Goal: Information Seeking & Learning: Learn about a topic

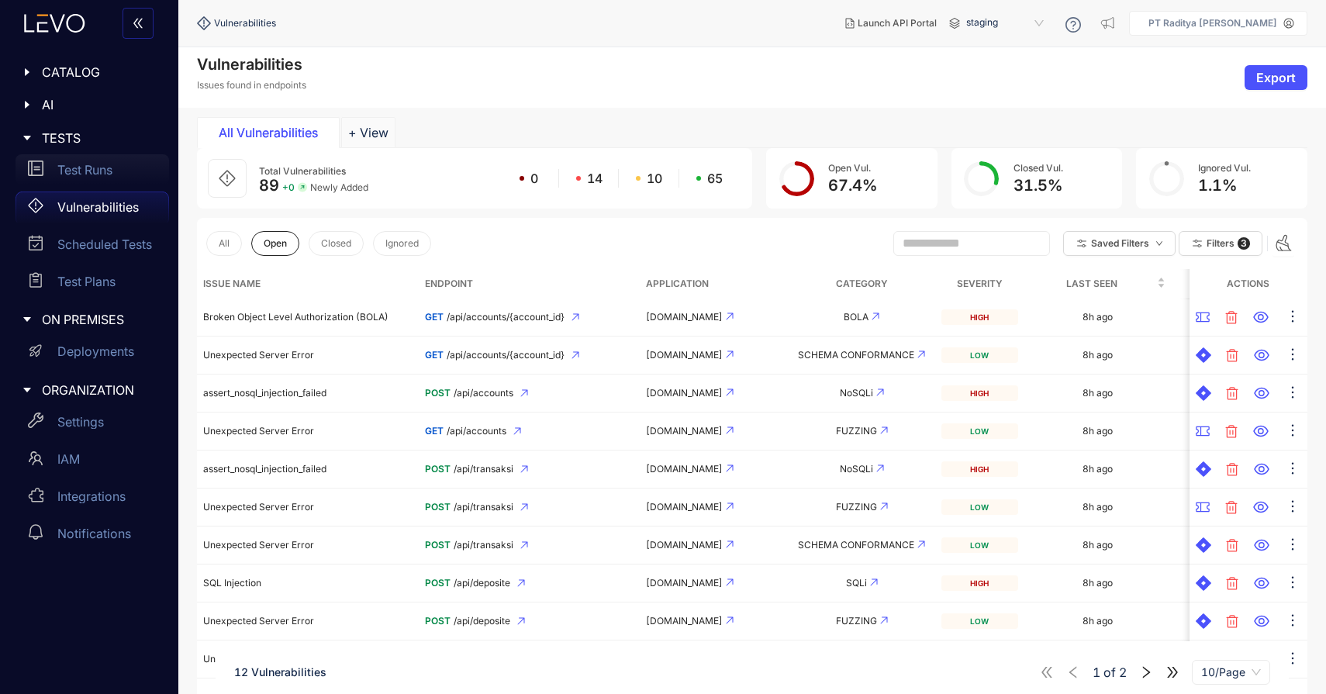
click at [106, 181] on div "Test Runs" at bounding box center [93, 169] width 154 height 31
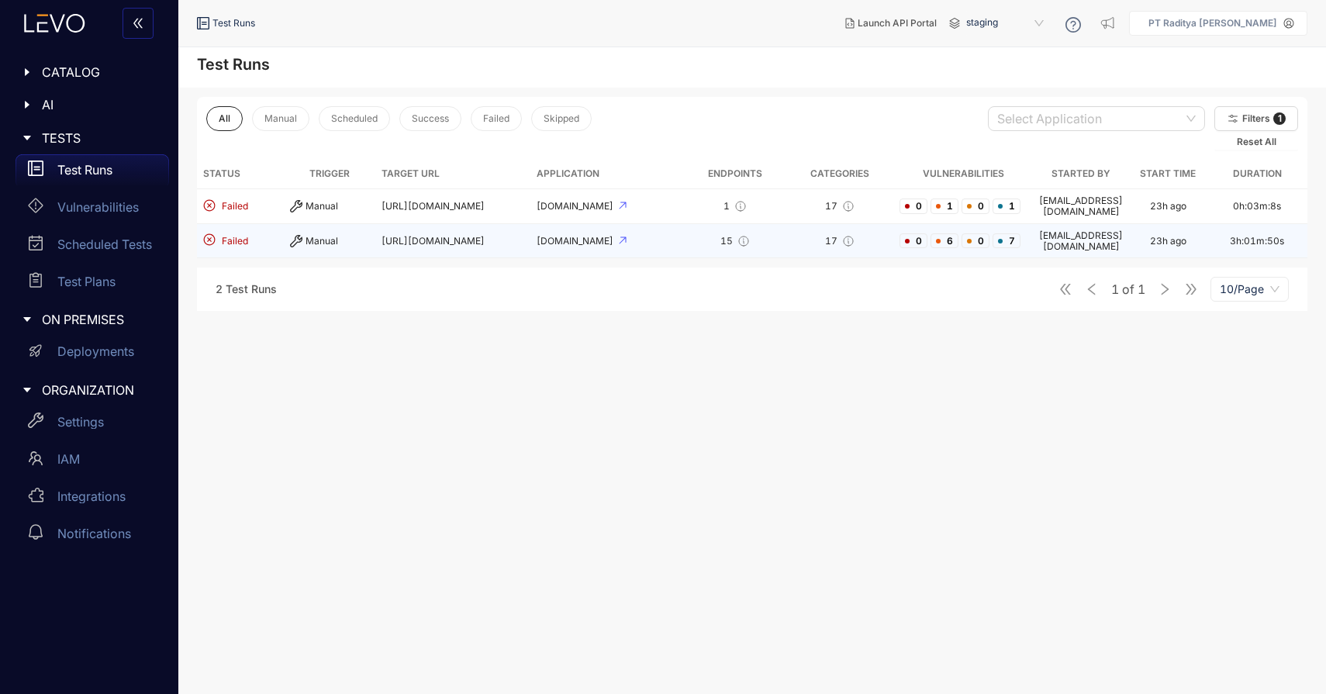
click at [494, 229] on td "[URL][DOMAIN_NAME]" at bounding box center [452, 241] width 155 height 35
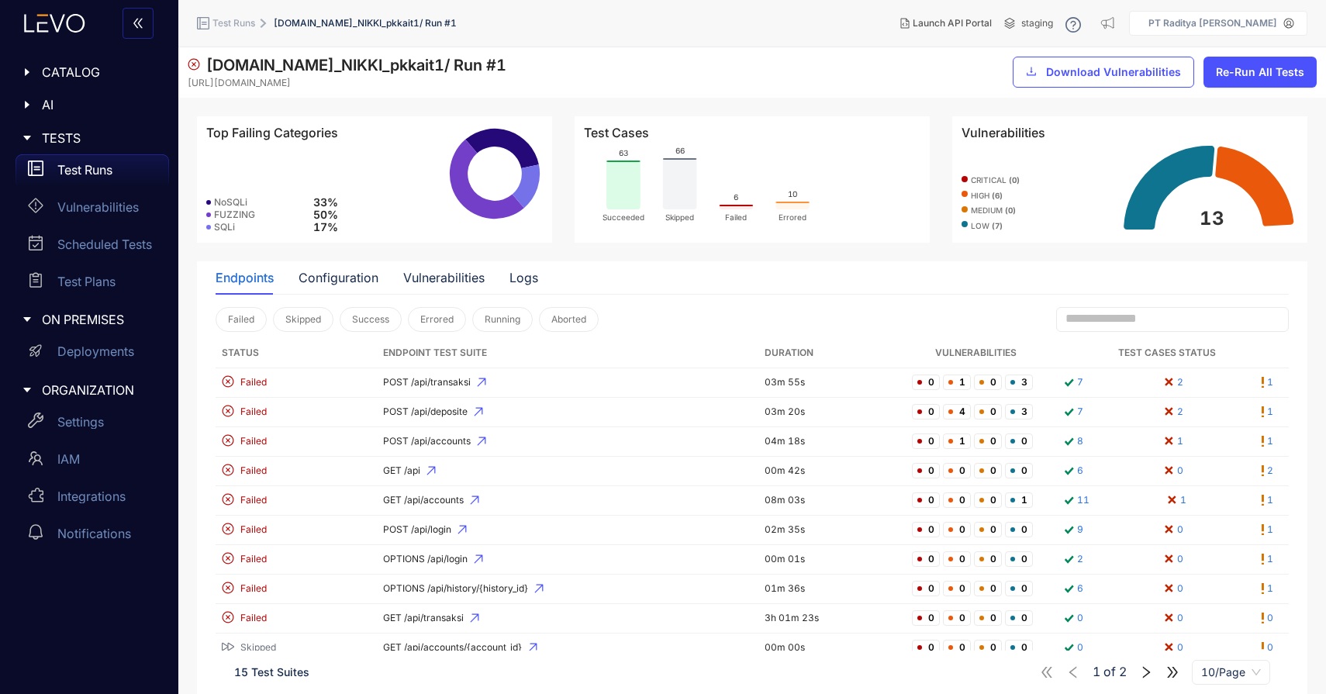
scroll to position [40, 0]
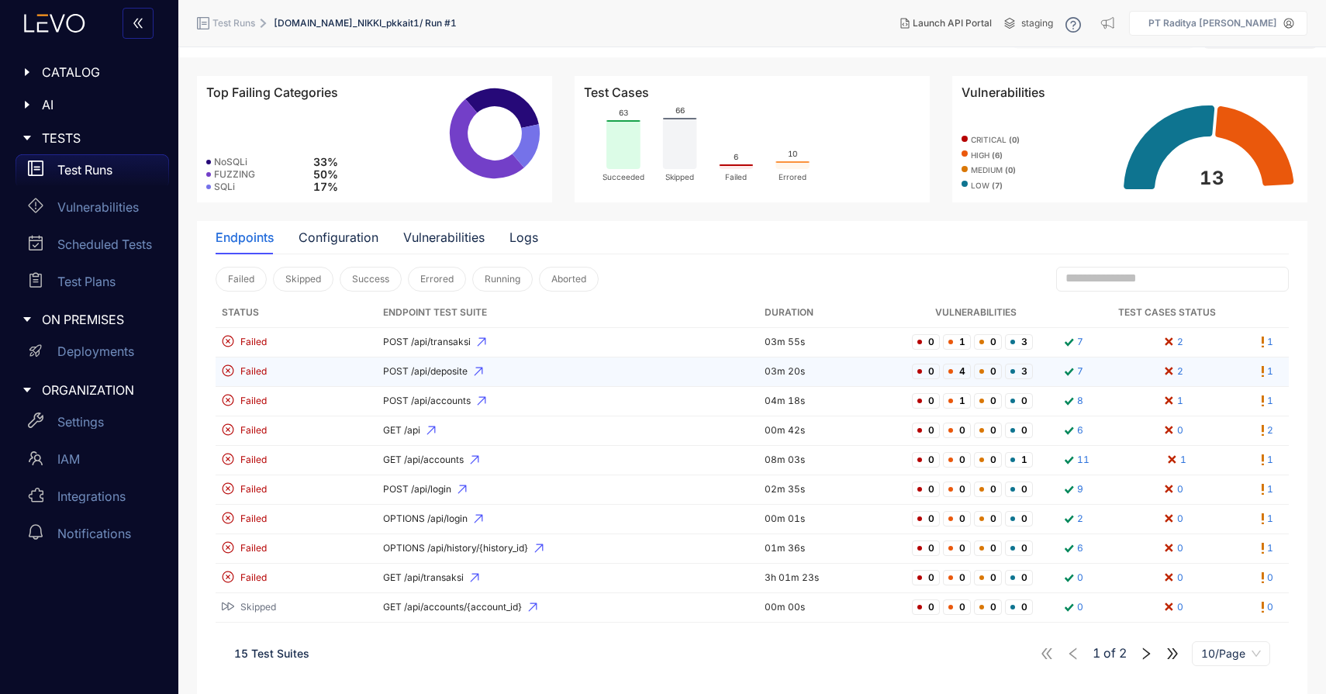
click at [680, 370] on span "POST /api/deposite" at bounding box center [568, 371] width 370 height 11
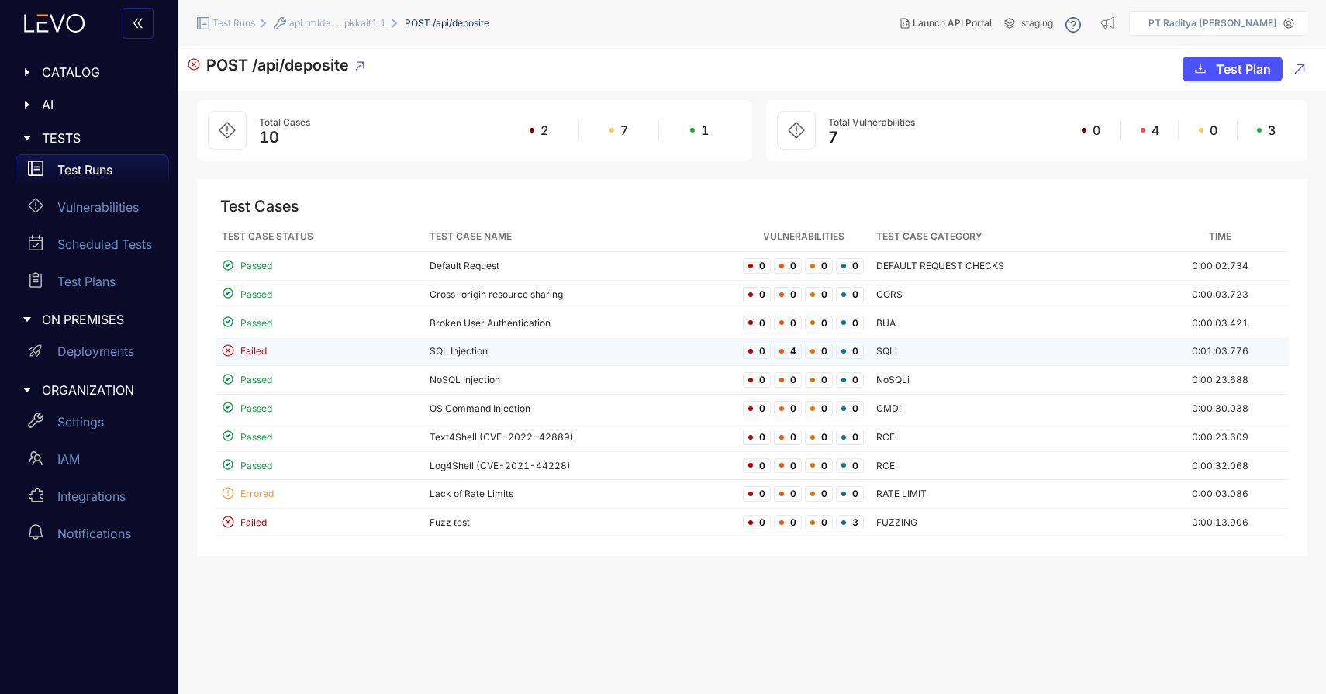
click at [622, 350] on td "SQL Injection" at bounding box center [579, 351] width 313 height 29
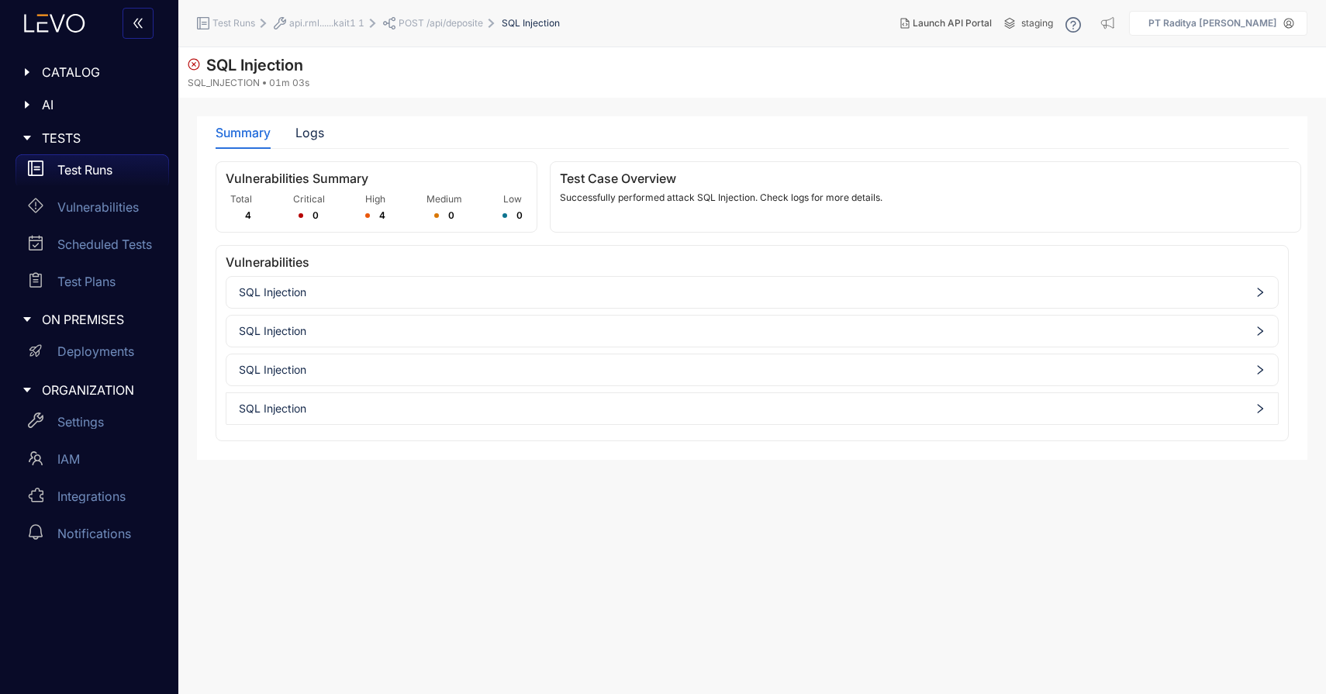
click at [651, 288] on span "SQL Injection" at bounding box center [752, 292] width 1026 height 12
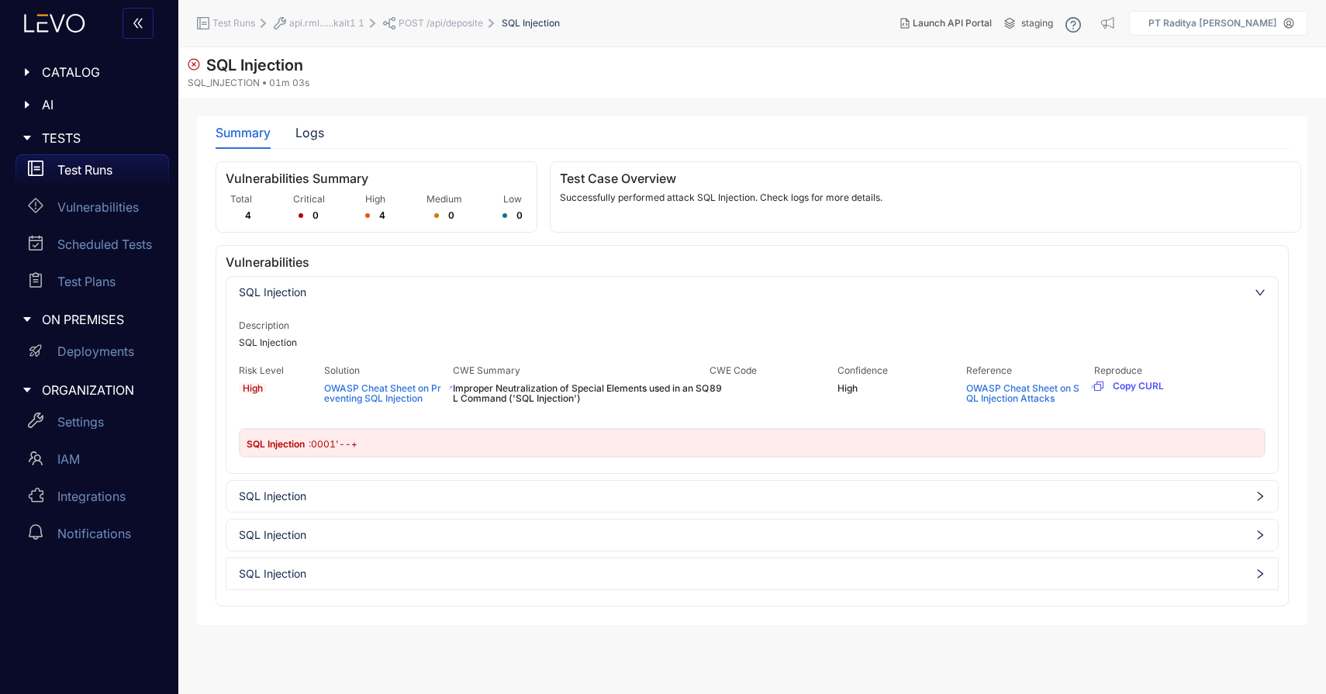
click at [606, 490] on span "SQL Injection" at bounding box center [752, 496] width 1026 height 12
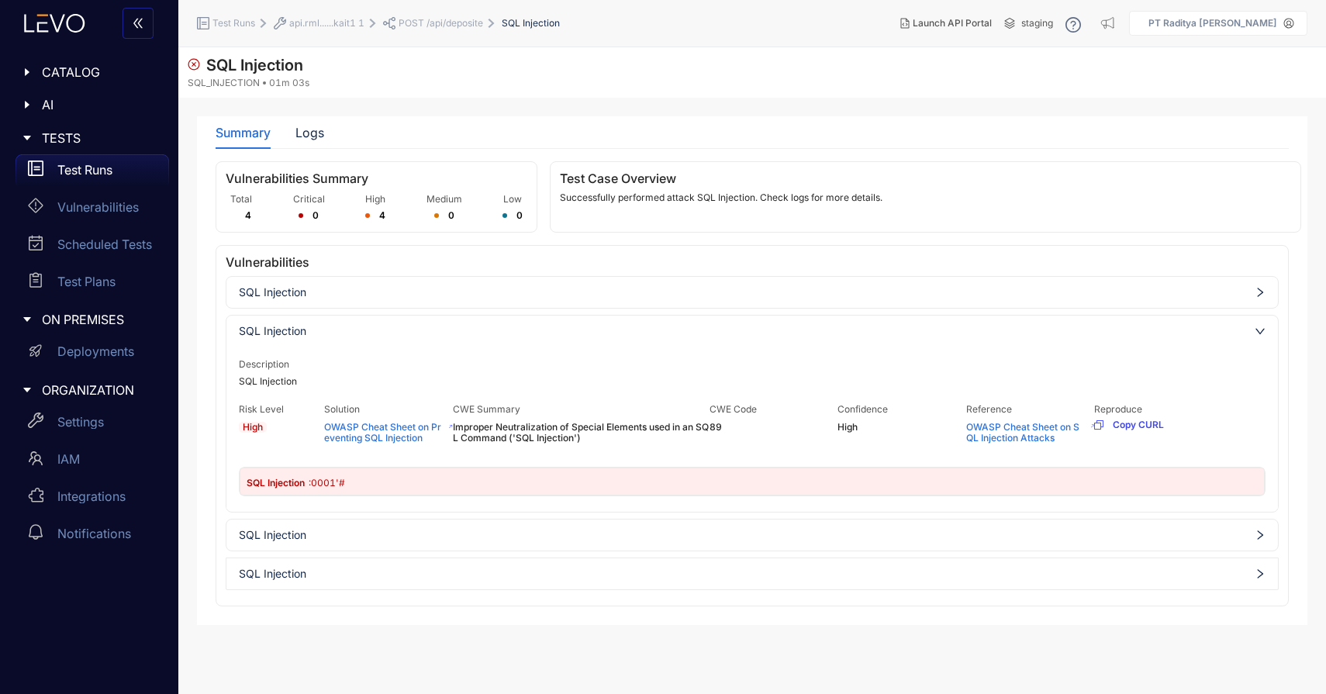
click at [1123, 428] on span "Copy CURL" at bounding box center [1138, 424] width 51 height 11
click at [118, 174] on div "Test Runs" at bounding box center [93, 169] width 154 height 31
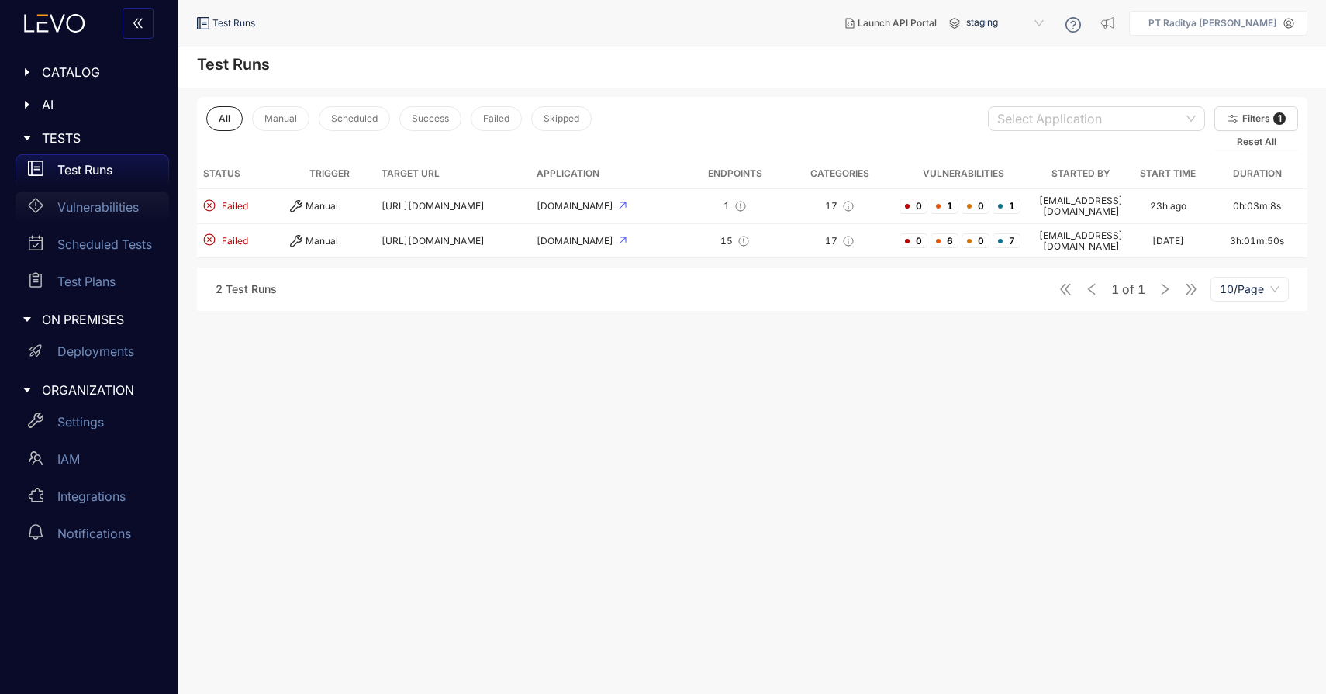
click at [111, 206] on p "Vulnerabilities" at bounding box center [97, 207] width 81 height 14
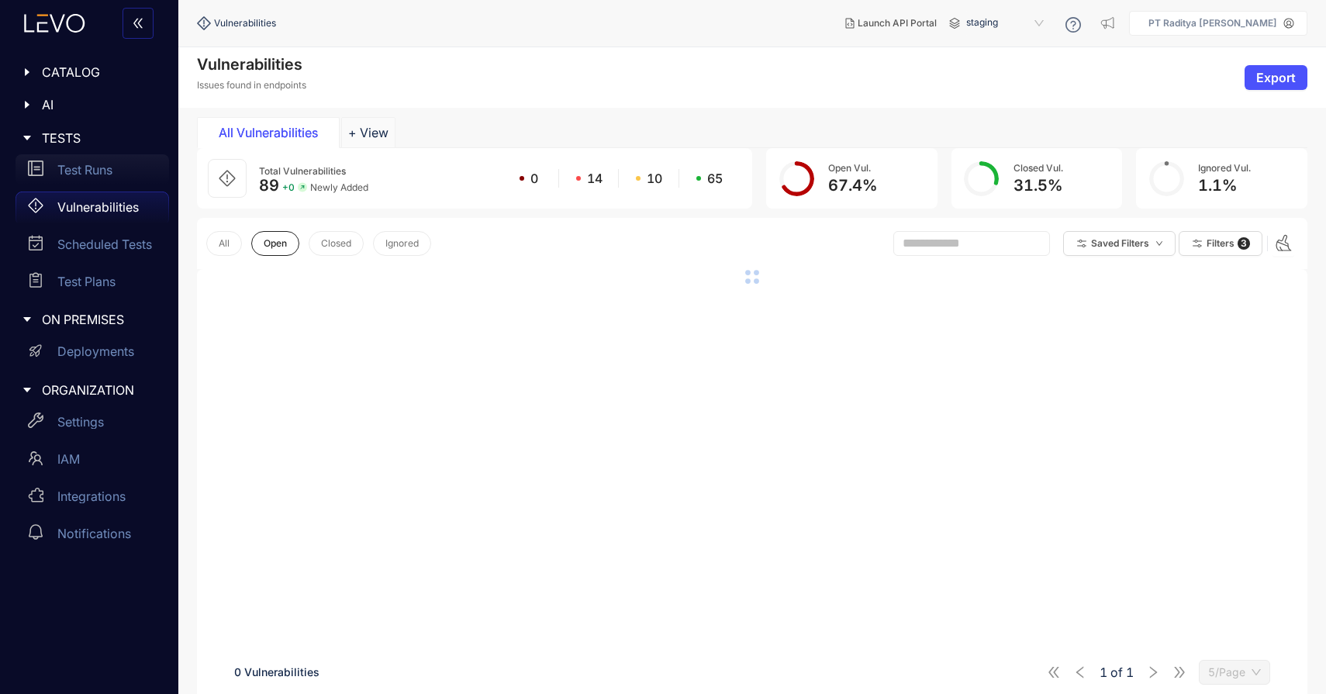
click at [119, 157] on div "Test Runs" at bounding box center [93, 169] width 154 height 31
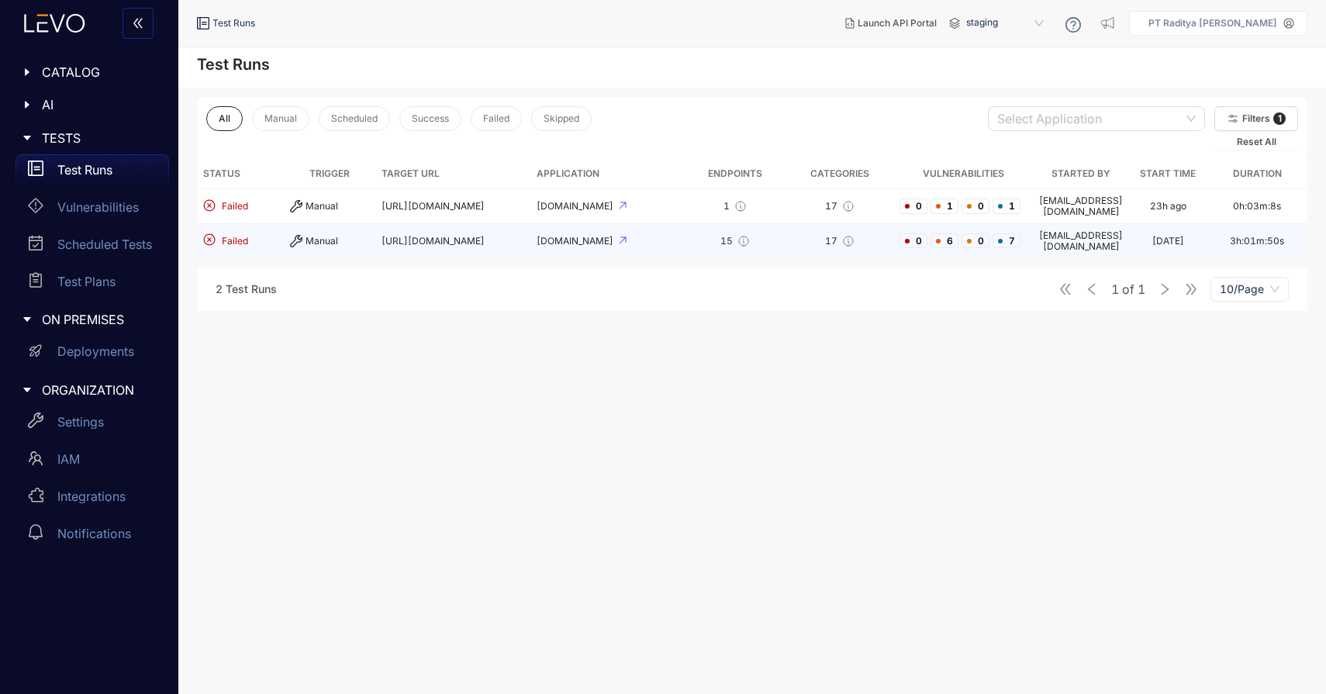
click at [427, 224] on td "[URL][DOMAIN_NAME]" at bounding box center [452, 241] width 155 height 35
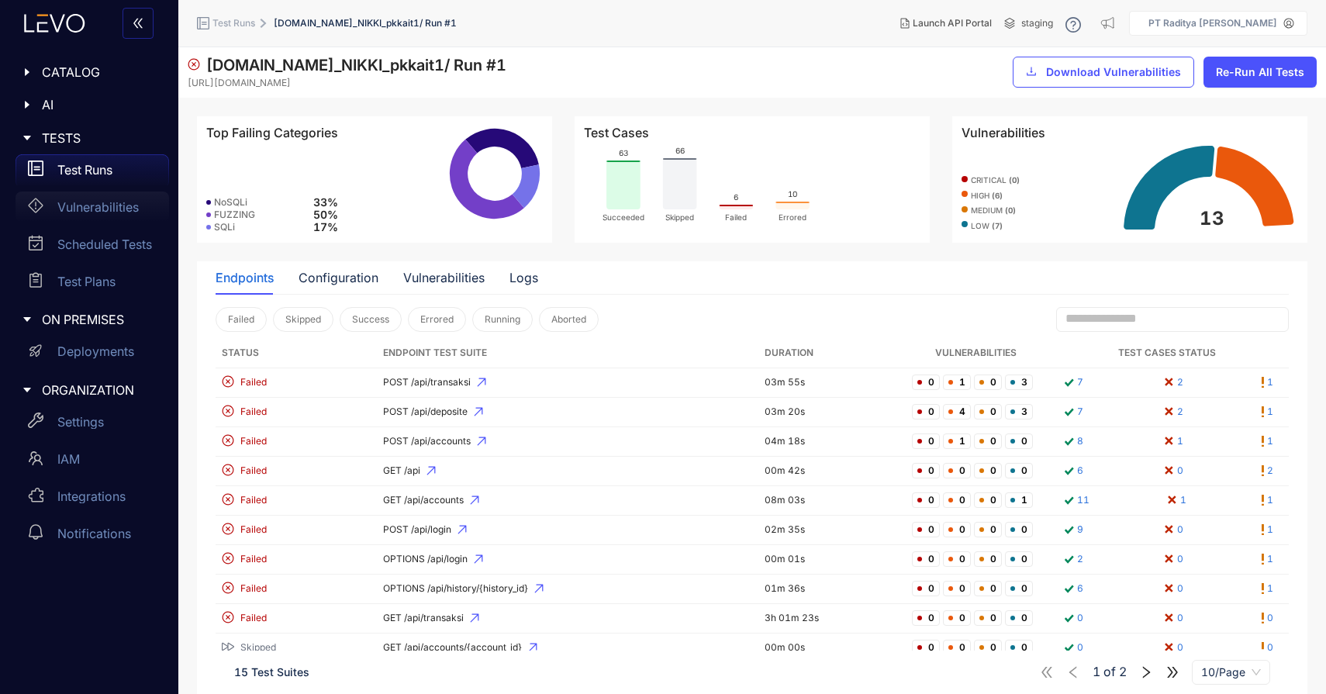
click at [101, 210] on p "Vulnerabilities" at bounding box center [97, 207] width 81 height 14
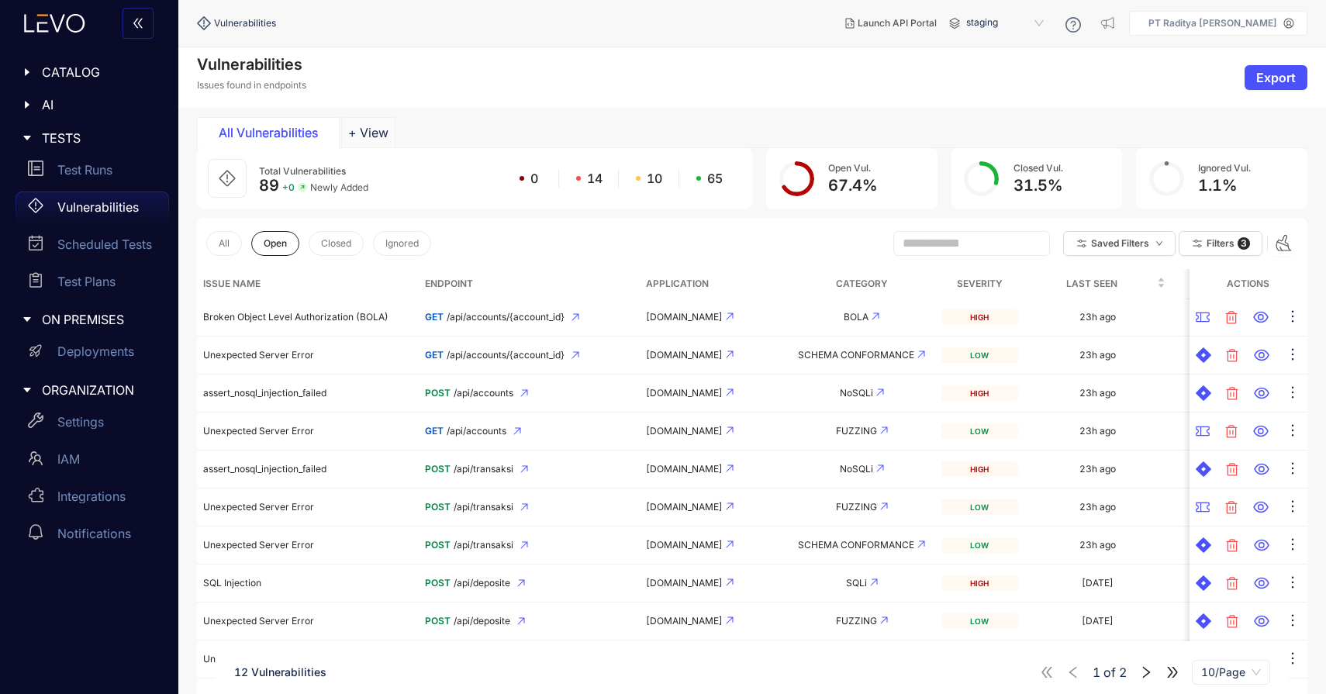
click at [110, 147] on div "TESTS" at bounding box center [89, 138] width 160 height 33
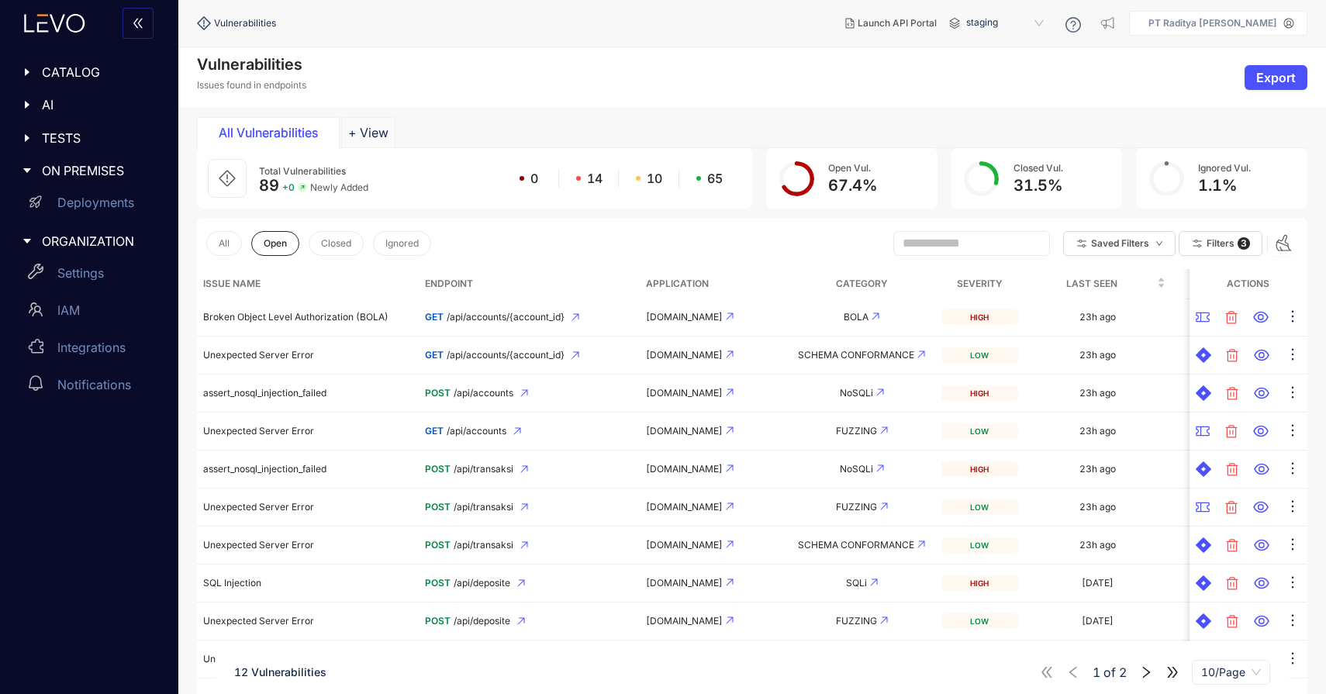
click at [98, 109] on span "AI" at bounding box center [99, 105] width 115 height 14
click at [106, 139] on div "MCP" at bounding box center [93, 137] width 154 height 31
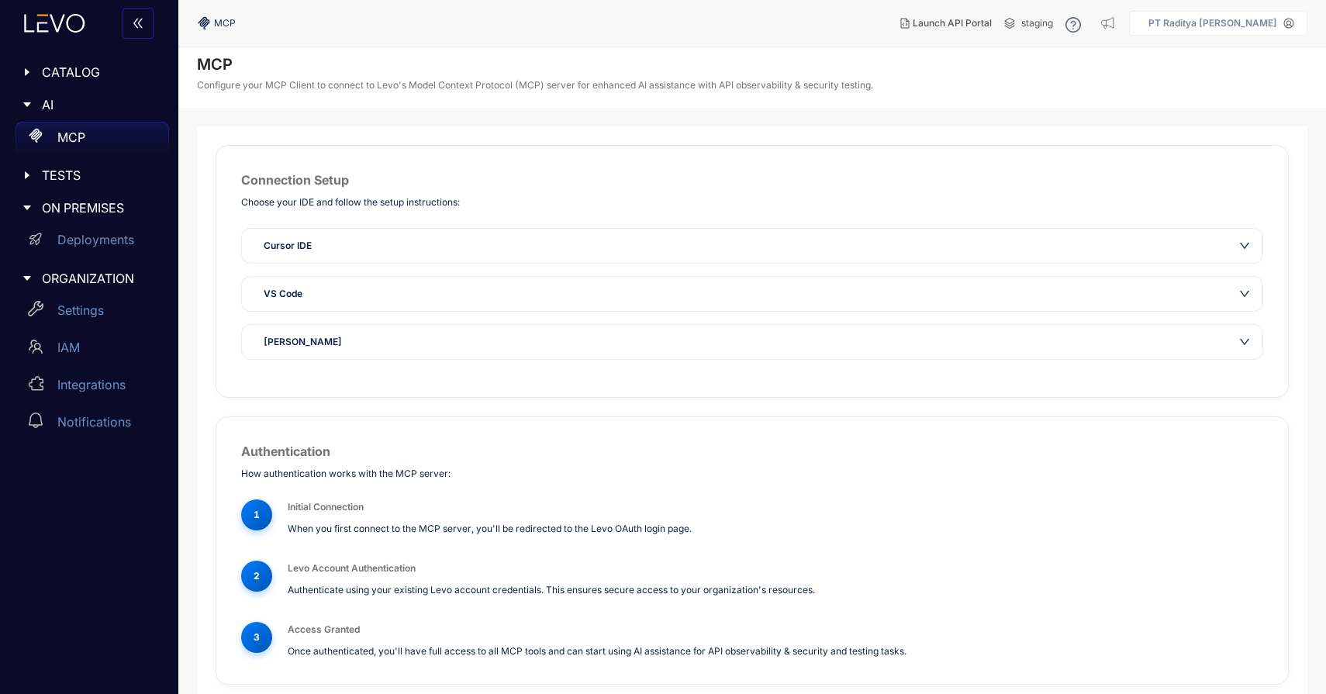
scroll to position [27, 0]
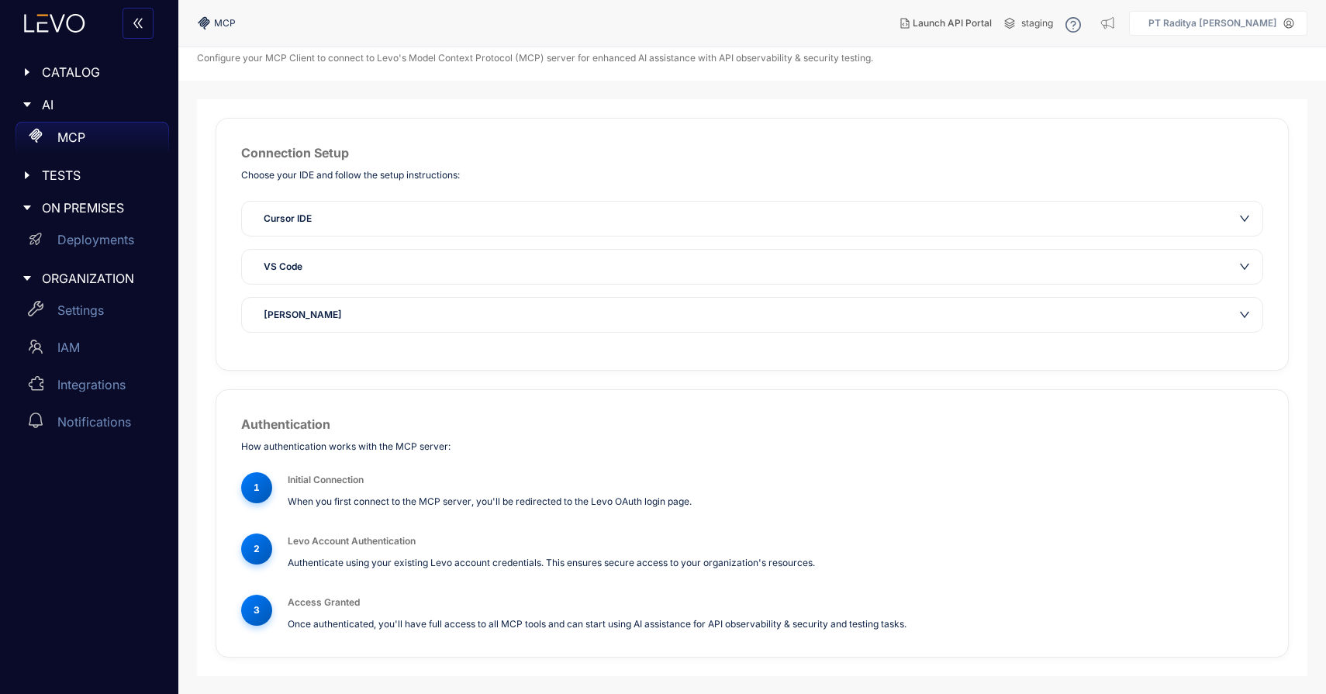
click at [48, 71] on span "CATALOG" at bounding box center [99, 72] width 115 height 14
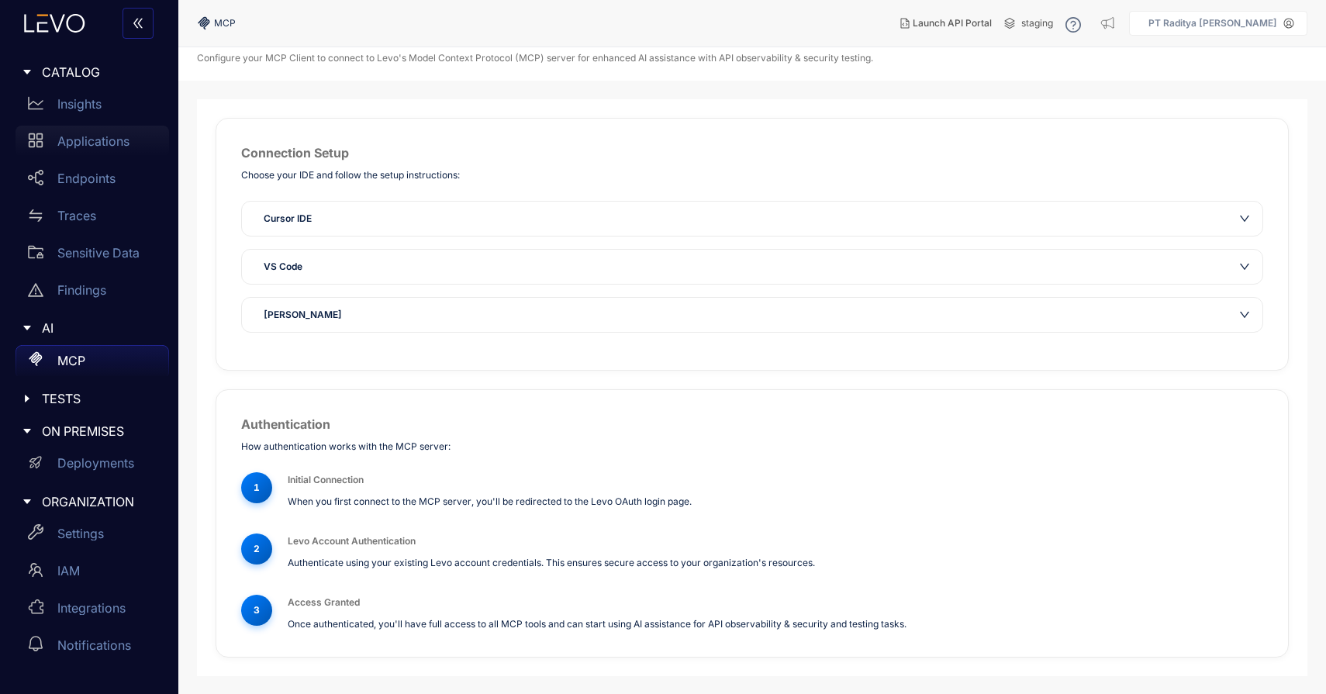
click at [111, 140] on p "Applications" at bounding box center [93, 141] width 72 height 14
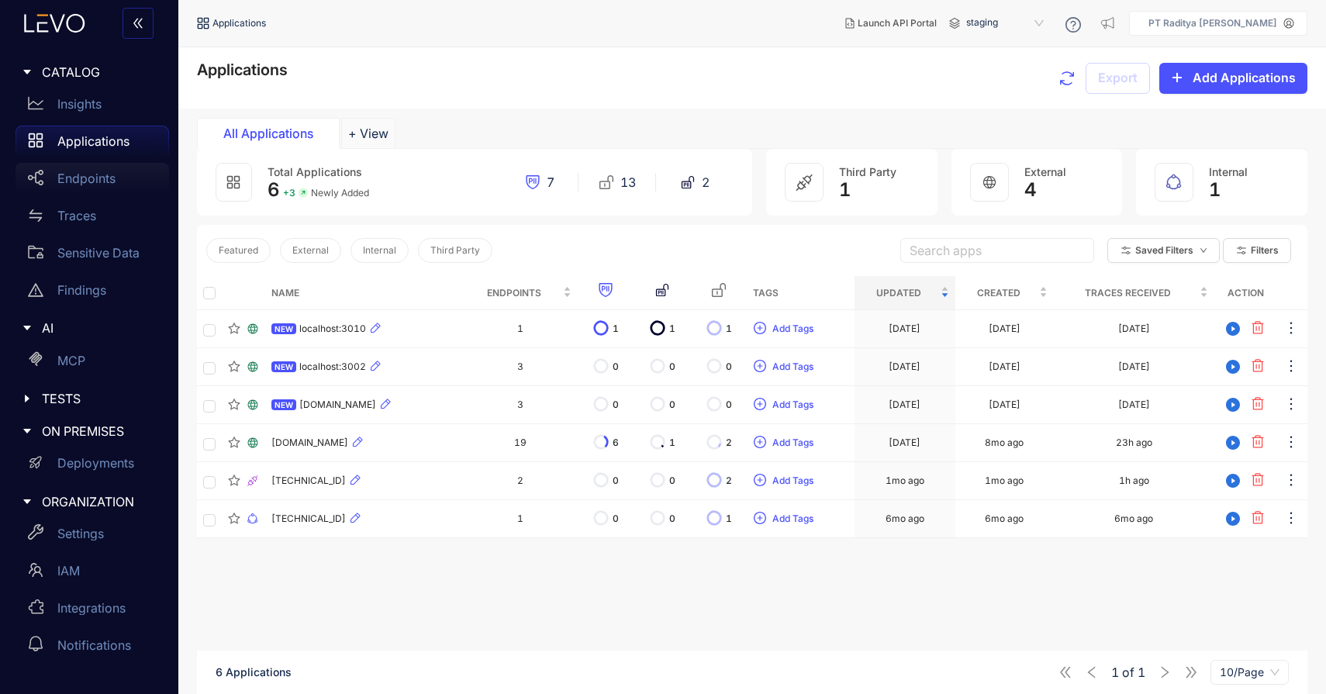
click at [93, 182] on p "Endpoints" at bounding box center [86, 178] width 58 height 14
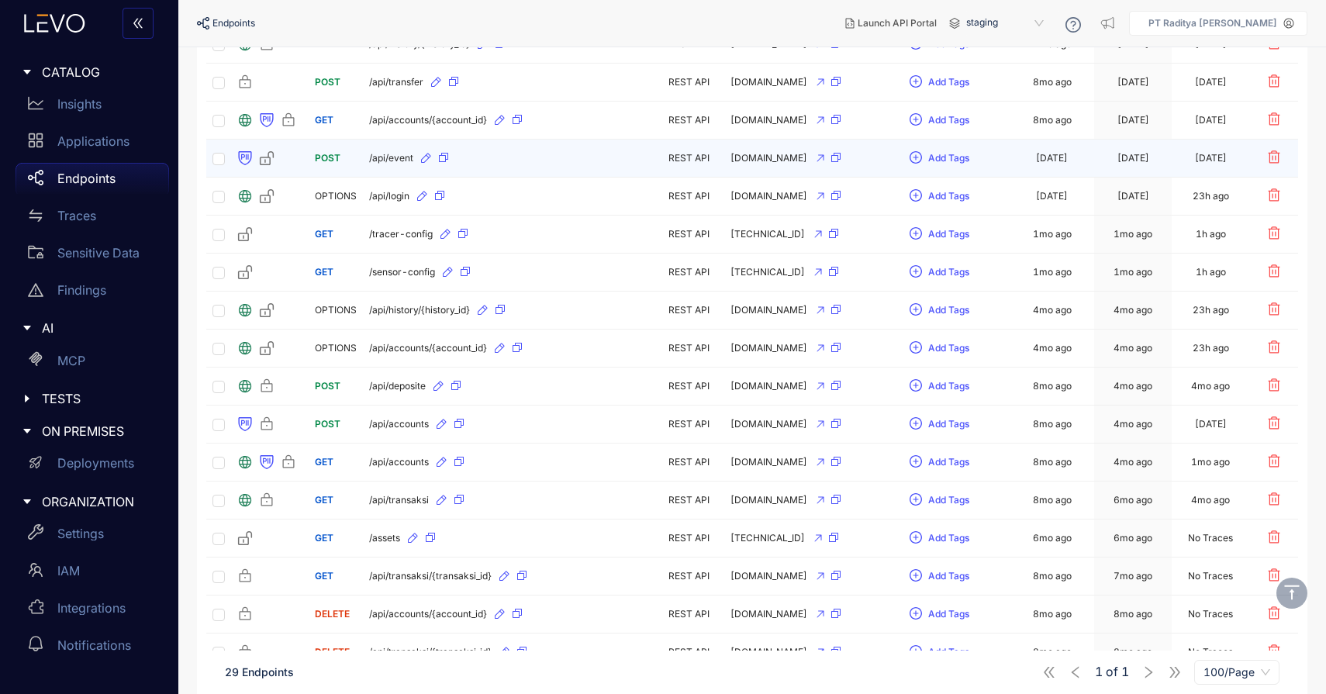
scroll to position [752, 0]
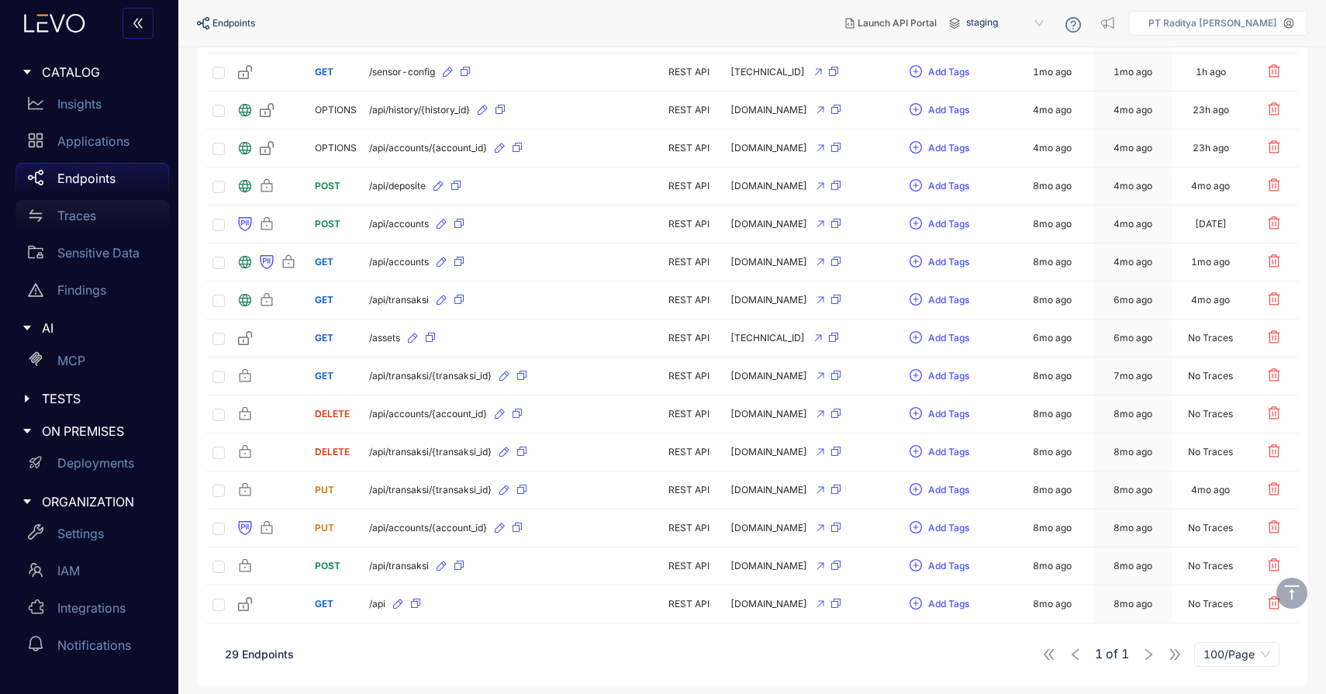
click at [110, 209] on div "Traces" at bounding box center [93, 215] width 154 height 31
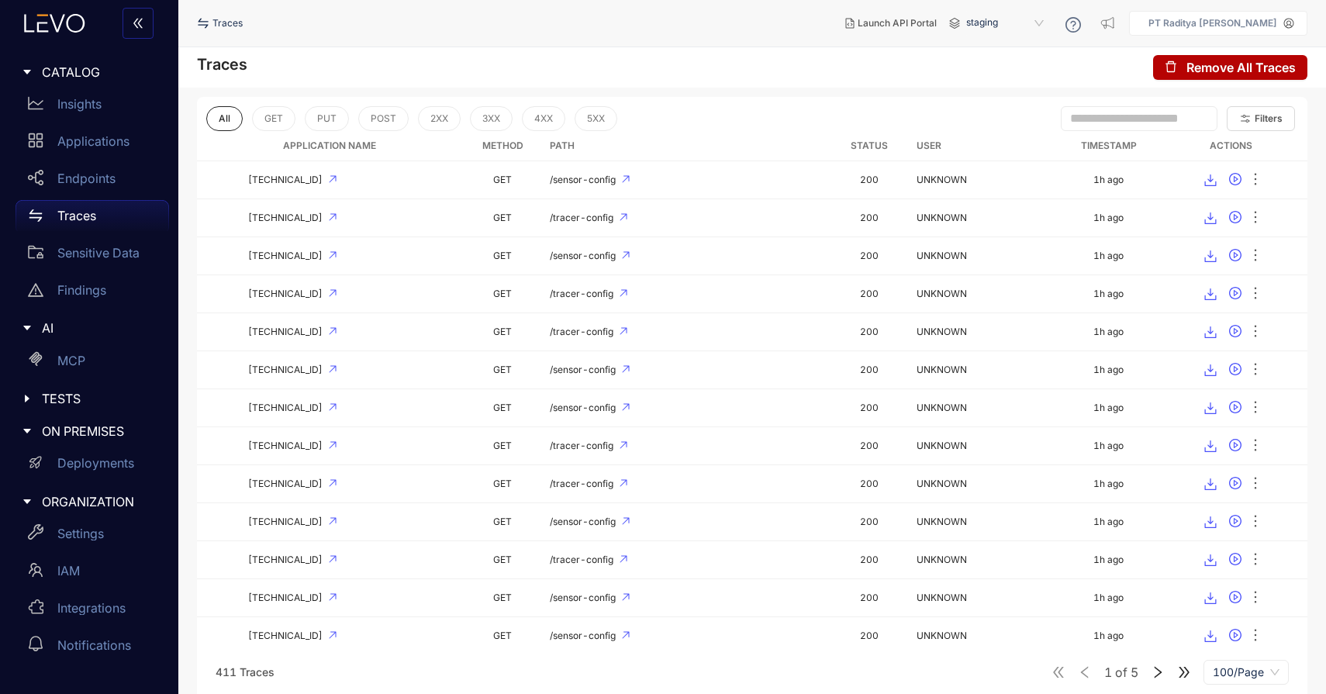
click at [1294, 131] on th "Actions" at bounding box center [1230, 146] width 153 height 30
click at [1291, 122] on button "Filters" at bounding box center [1261, 118] width 68 height 25
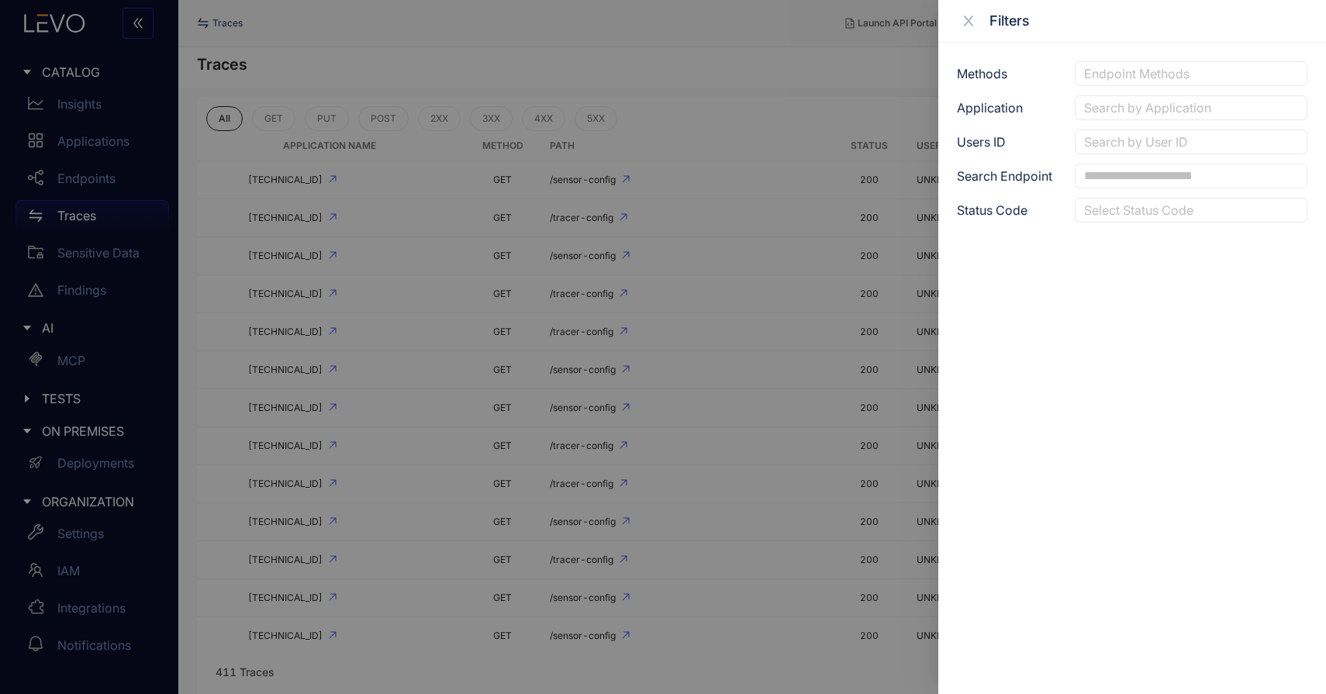
click at [1209, 115] on div at bounding box center [1191, 108] width 222 height 16
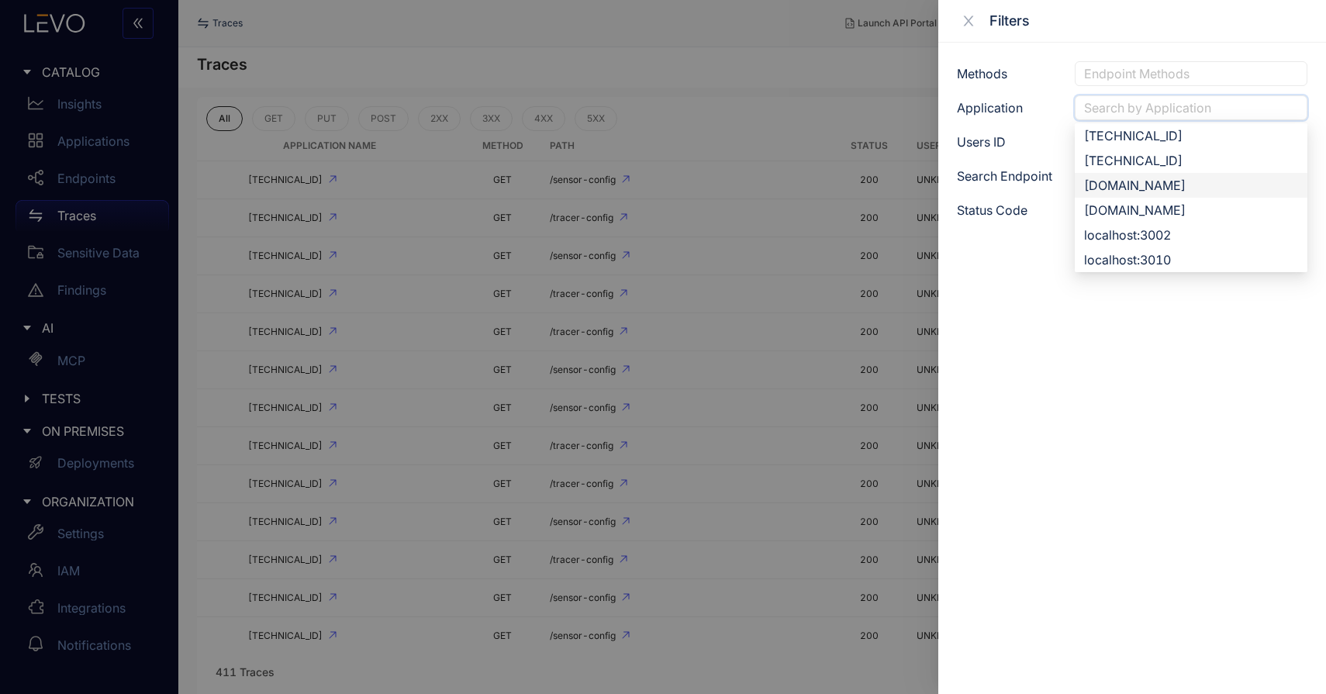
click at [1196, 180] on div "[DOMAIN_NAME]" at bounding box center [1191, 185] width 214 height 17
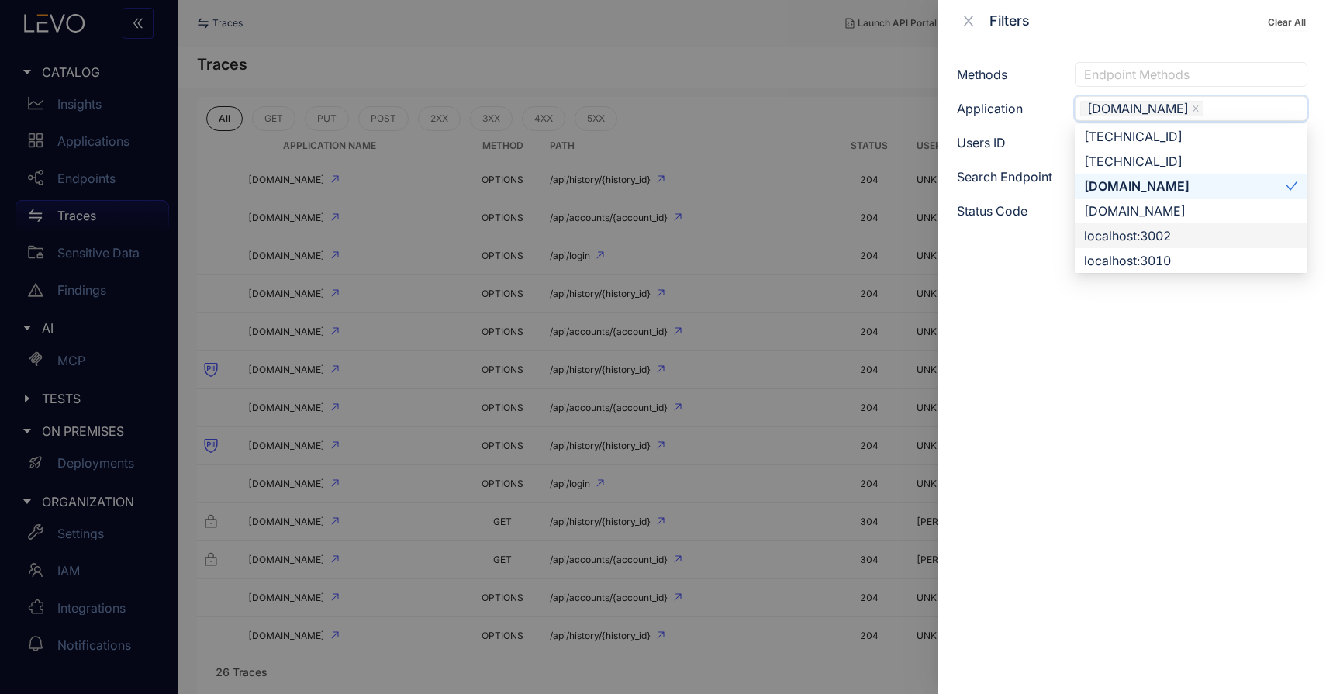
click at [669, 115] on div at bounding box center [663, 347] width 1326 height 694
